Goal: Find specific page/section

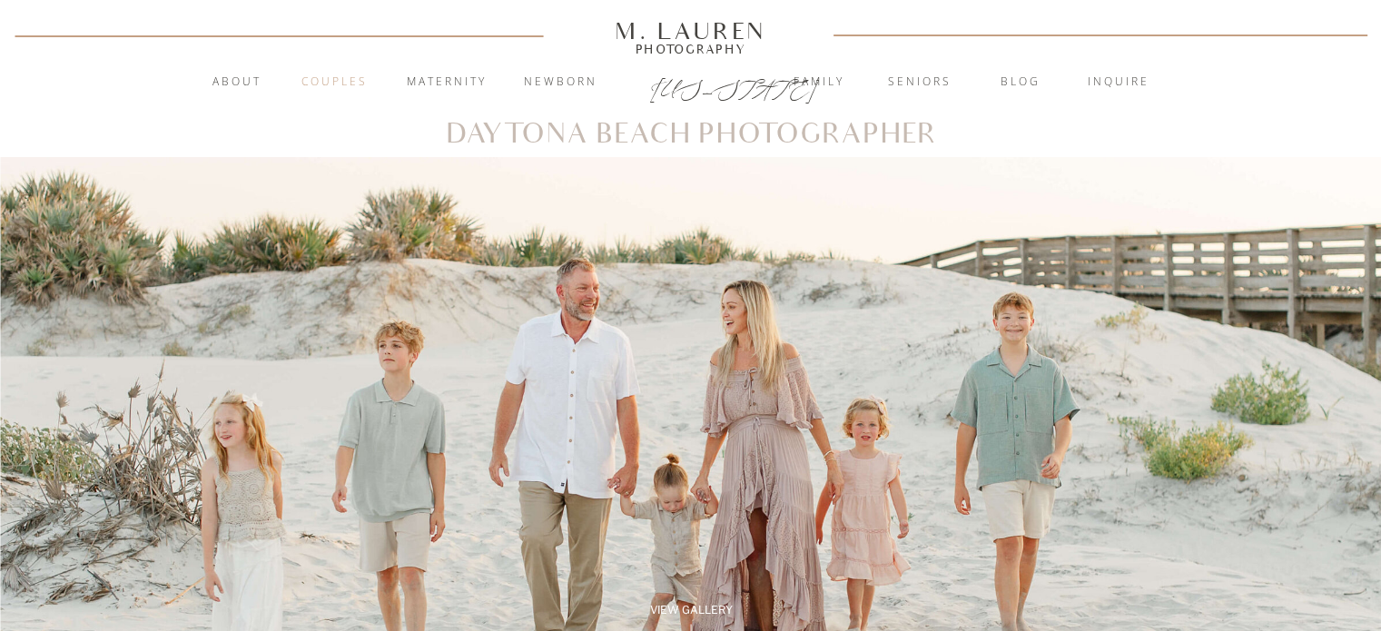
click at [332, 75] on nav "Couples" at bounding box center [335, 83] width 98 height 18
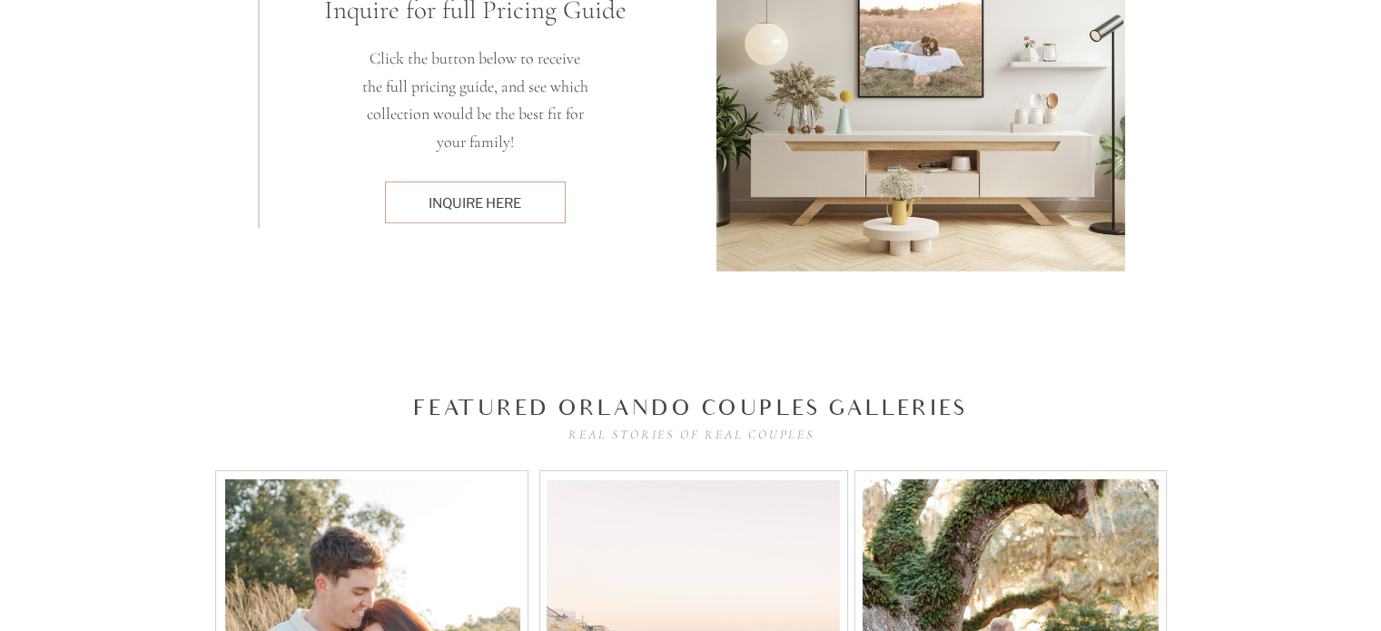
scroll to position [5590, 0]
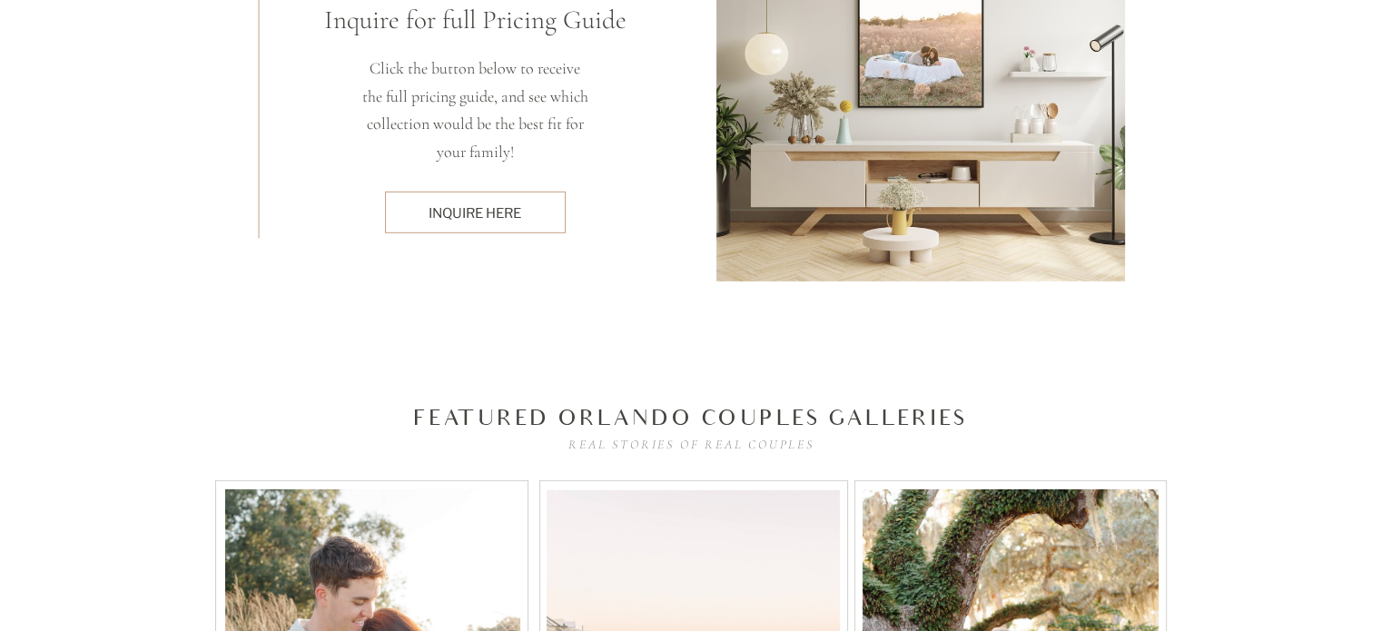
click at [482, 216] on div "inquire here" at bounding box center [475, 212] width 162 height 19
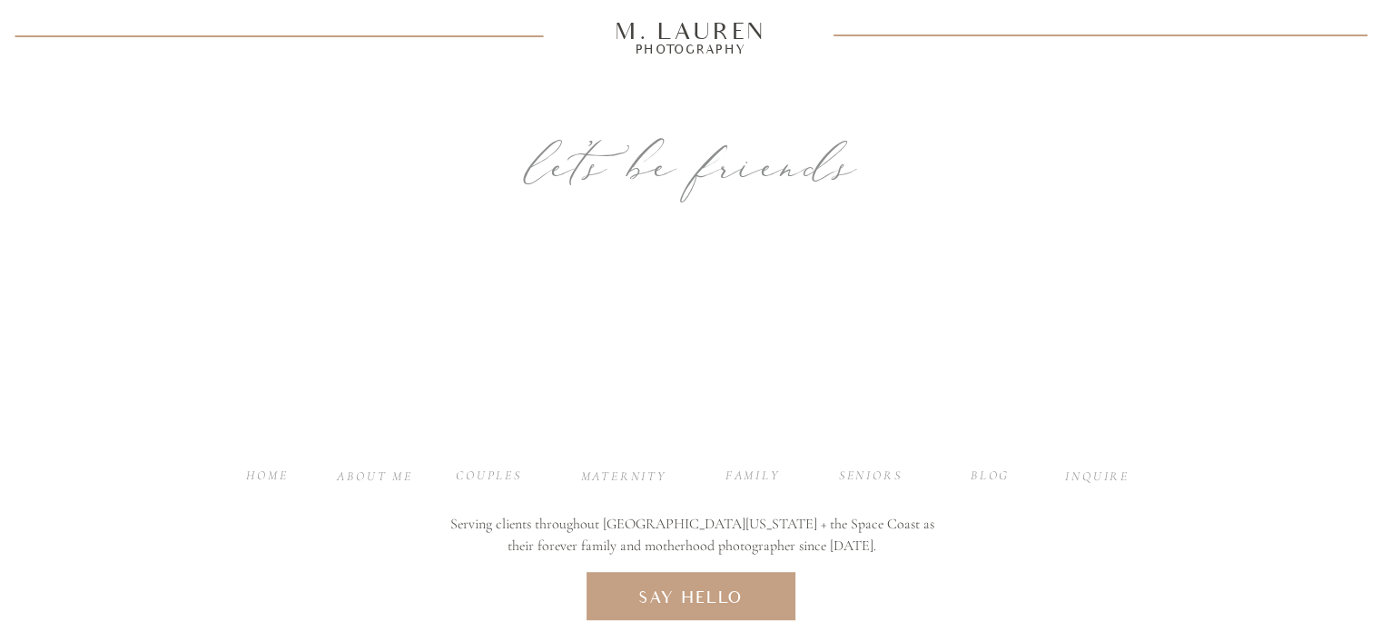
scroll to position [966, 0]
